Goal: Task Accomplishment & Management: Use online tool/utility

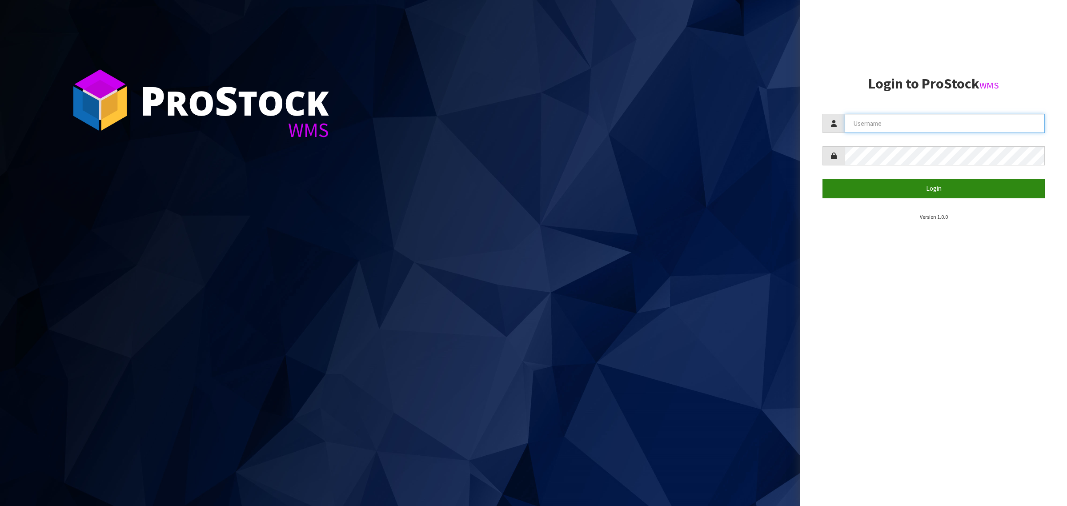
type input "[PERSON_NAME][EMAIL_ADDRESS][DOMAIN_NAME]"
click at [900, 189] on button "Login" at bounding box center [933, 188] width 222 height 19
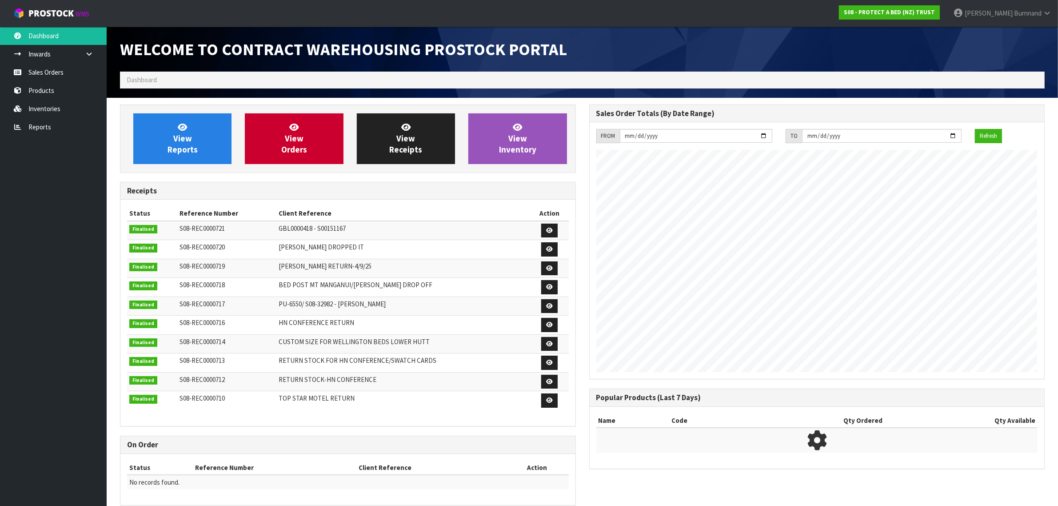
scroll to position [495, 469]
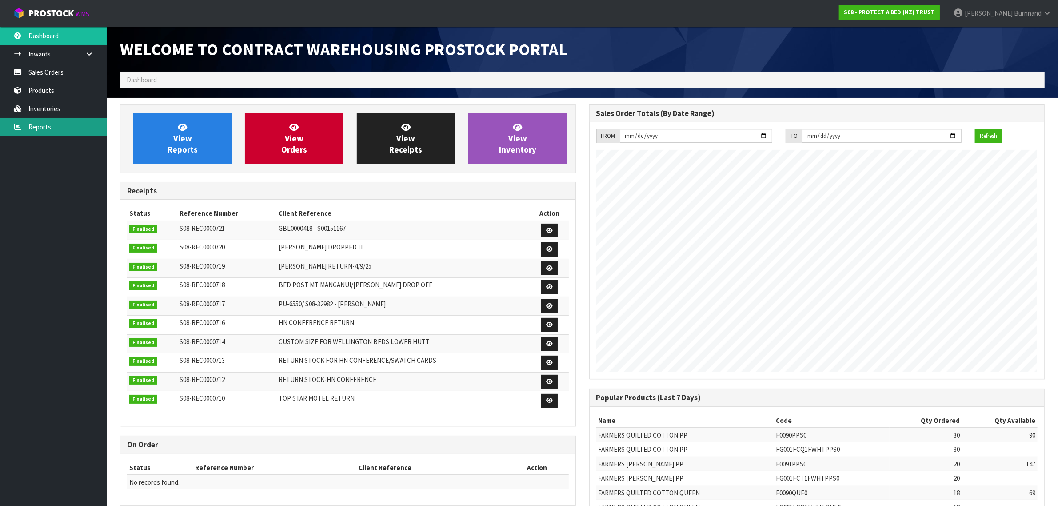
click at [42, 123] on link "Reports" at bounding box center [53, 127] width 107 height 18
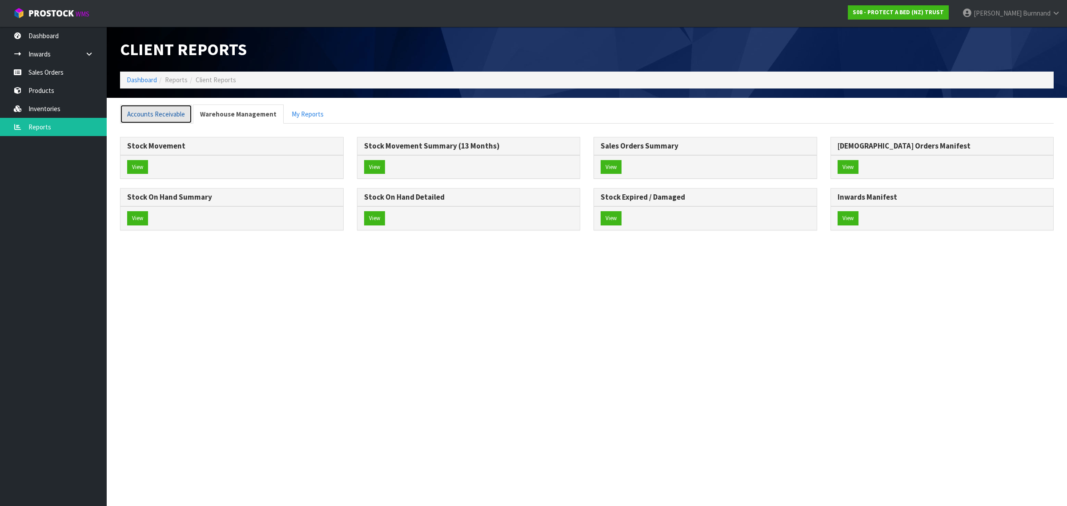
click at [147, 108] on link "Accounts Receivable" at bounding box center [156, 113] width 72 height 19
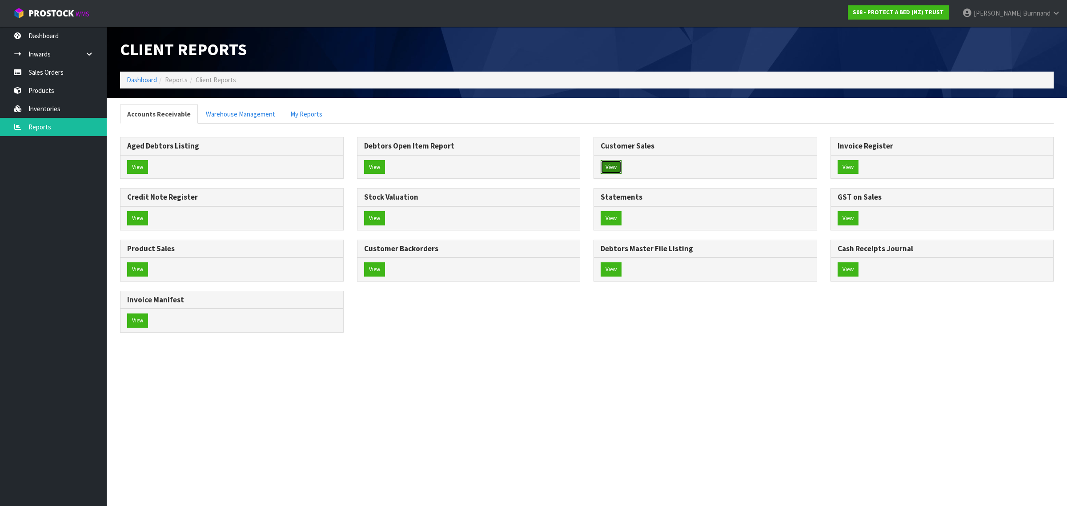
click at [612, 165] on button "View" at bounding box center [610, 167] width 21 height 14
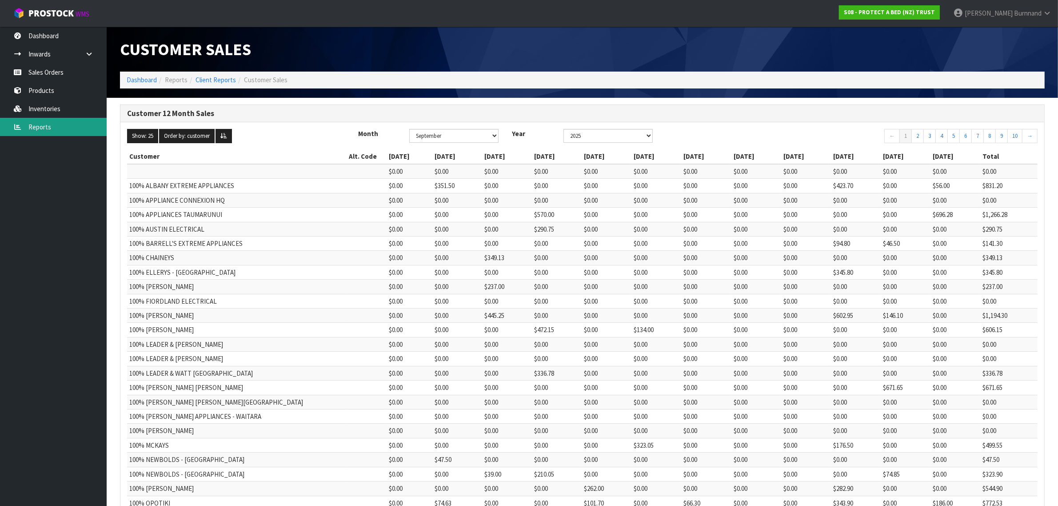
click at [44, 126] on link "Reports" at bounding box center [53, 127] width 107 height 18
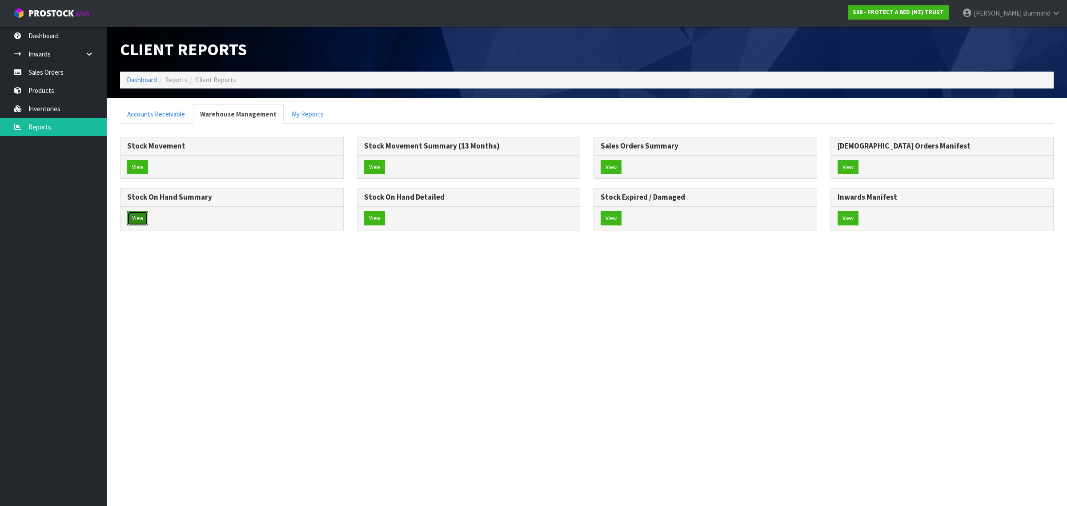
click at [140, 219] on button "View" at bounding box center [137, 218] width 21 height 14
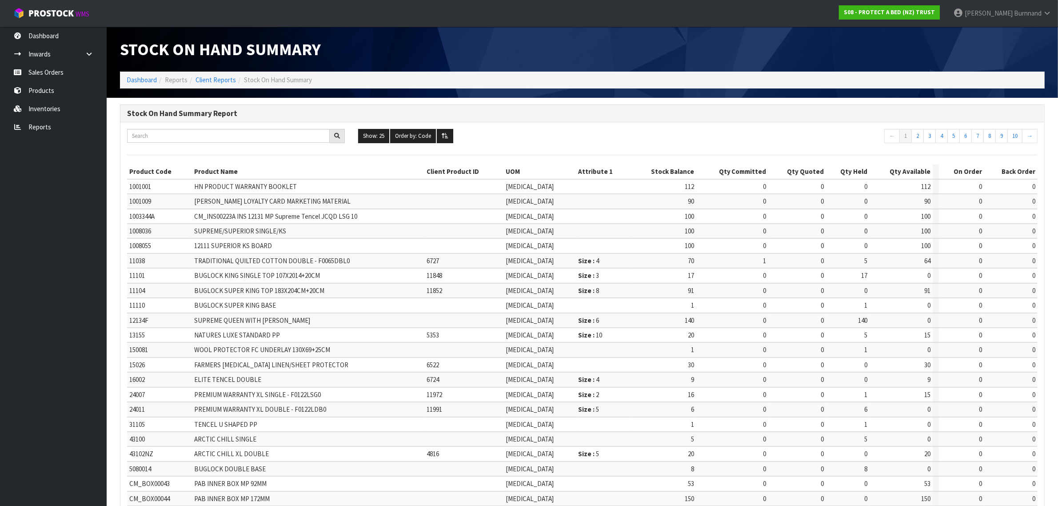
scroll to position [107, 0]
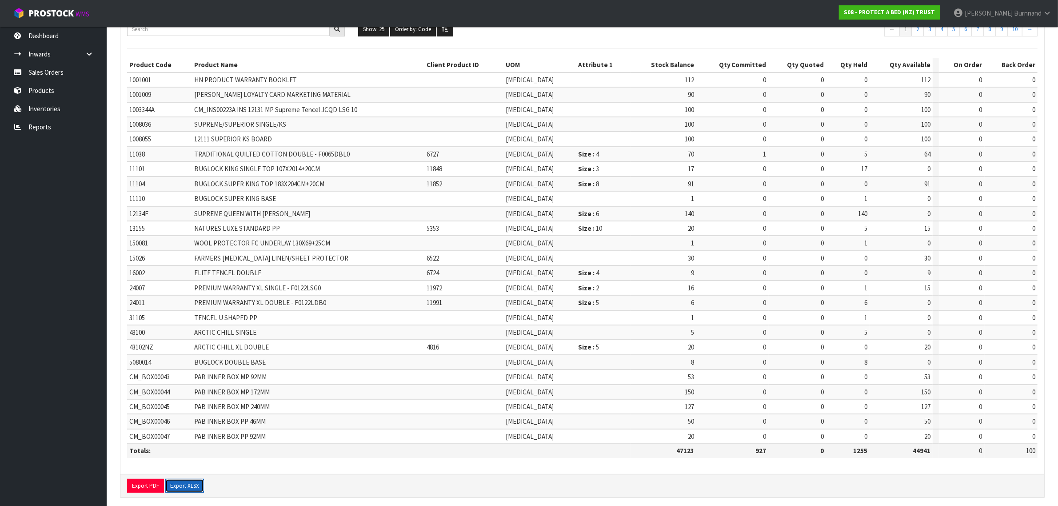
click at [184, 479] on button "Export XLSX" at bounding box center [184, 486] width 39 height 14
